Goal: Task Accomplishment & Management: Use online tool/utility

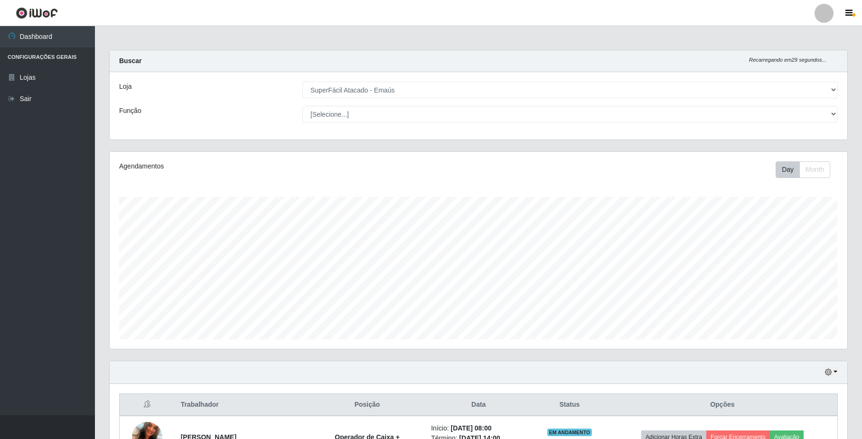
select select "407"
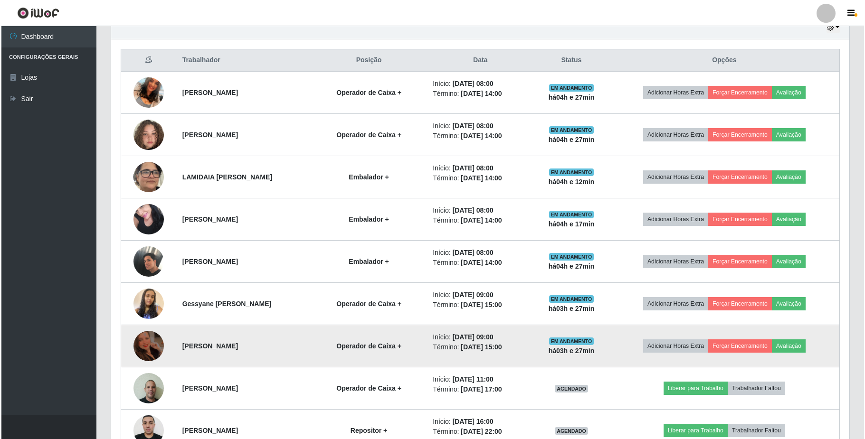
scroll to position [323, 0]
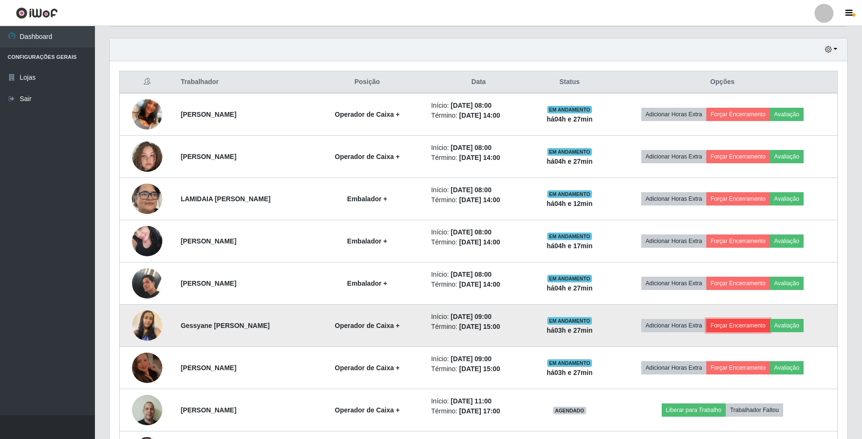
click at [744, 327] on button "Forçar Encerramento" at bounding box center [739, 325] width 64 height 13
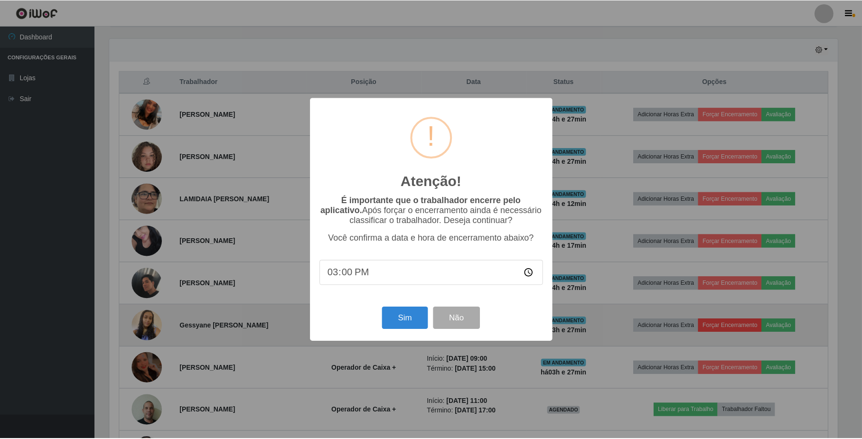
scroll to position [198, 730]
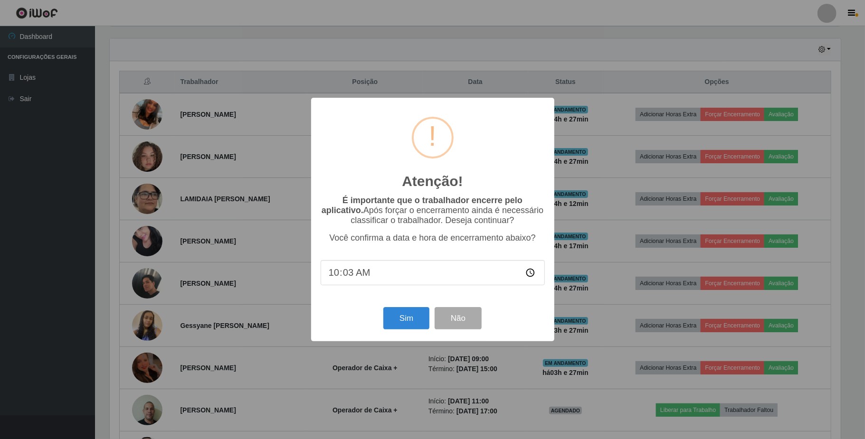
type input "10:37"
click at [397, 318] on button "Sim" at bounding box center [406, 318] width 46 height 22
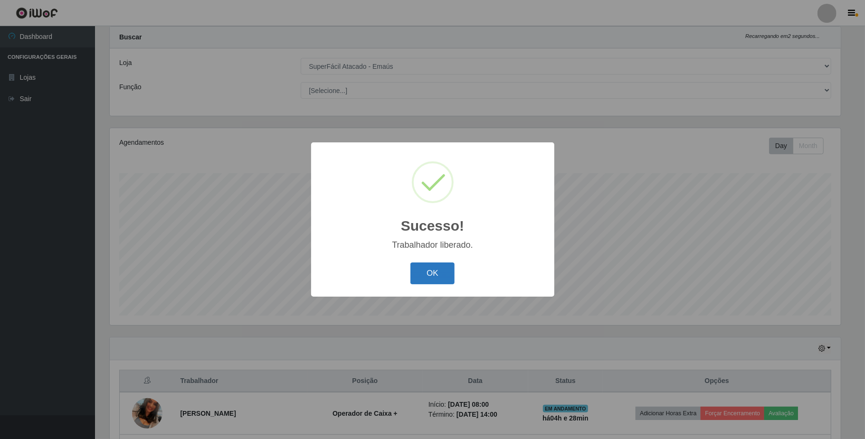
click at [437, 268] on button "OK" at bounding box center [432, 274] width 44 height 22
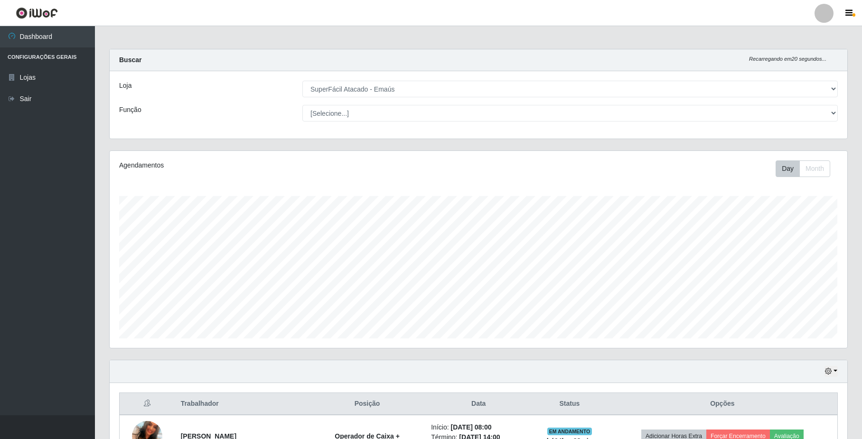
scroll to position [0, 0]
